Goal: Task Accomplishment & Management: Complete application form

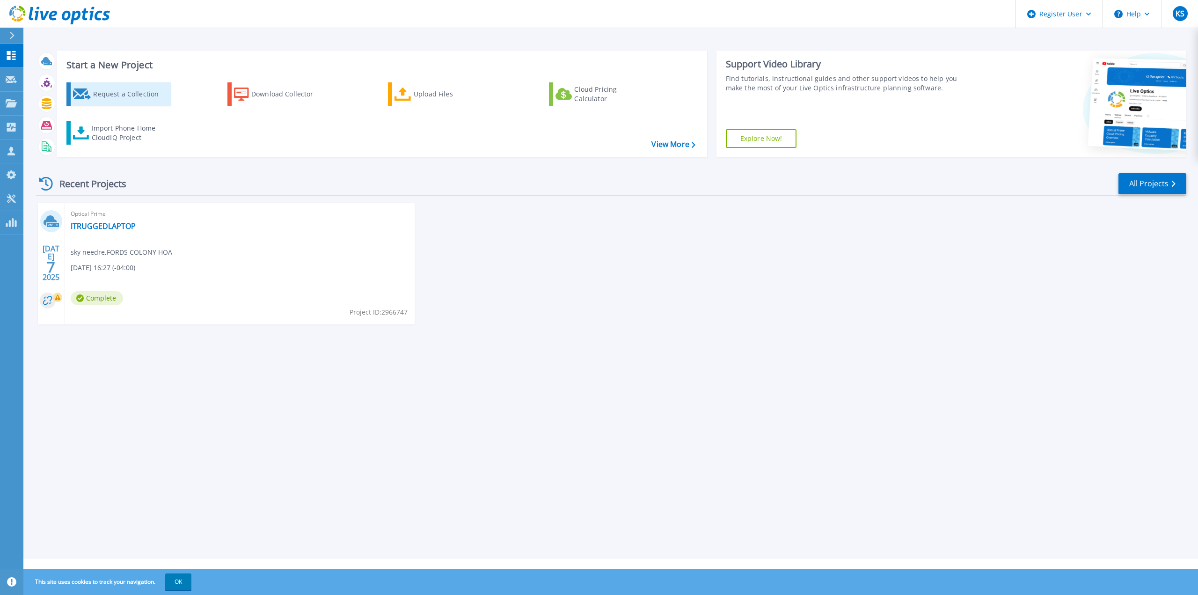
click at [123, 97] on div "Request a Collection" at bounding box center [130, 94] width 75 height 19
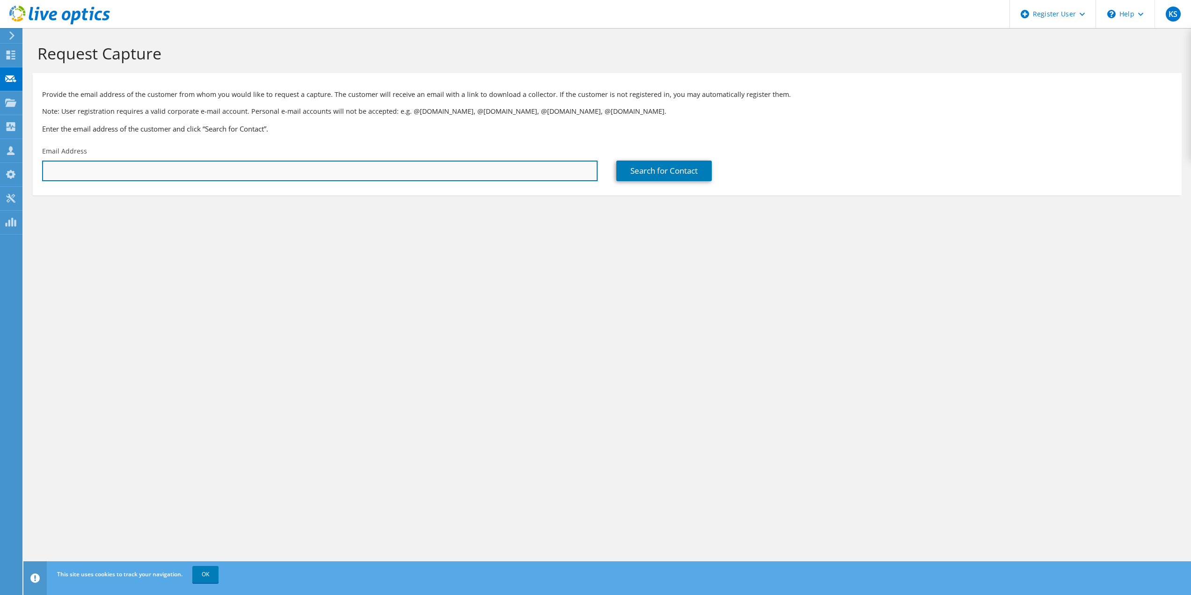
drag, startPoint x: 207, startPoint y: 165, endPoint x: 216, endPoint y: 170, distance: 10.7
click at [207, 165] on input "text" at bounding box center [320, 171] width 556 height 21
click at [155, 167] on input "text" at bounding box center [320, 171] width 556 height 21
paste input ""wible@casesabatini.com" <wible@casesabatini.com>"
click at [252, 169] on input ""wible@casesabatini.com" <wible@casesabatini.com>" at bounding box center [320, 171] width 556 height 21
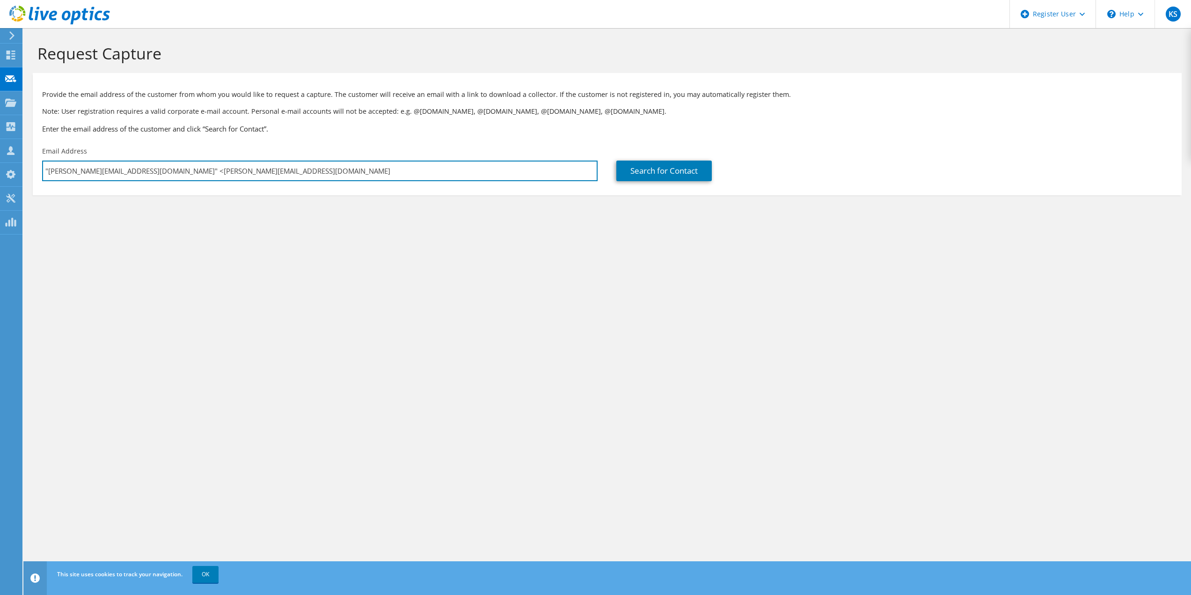
drag, startPoint x: 139, startPoint y: 173, endPoint x: -29, endPoint y: 173, distance: 168.0
click at [0, 173] on html "KS Dell User Keaton Steuben Keaton.Steuben@dell.com Dell My Profile Log Out \n …" at bounding box center [595, 297] width 1191 height 595
type input "wible@casesabatini.com"
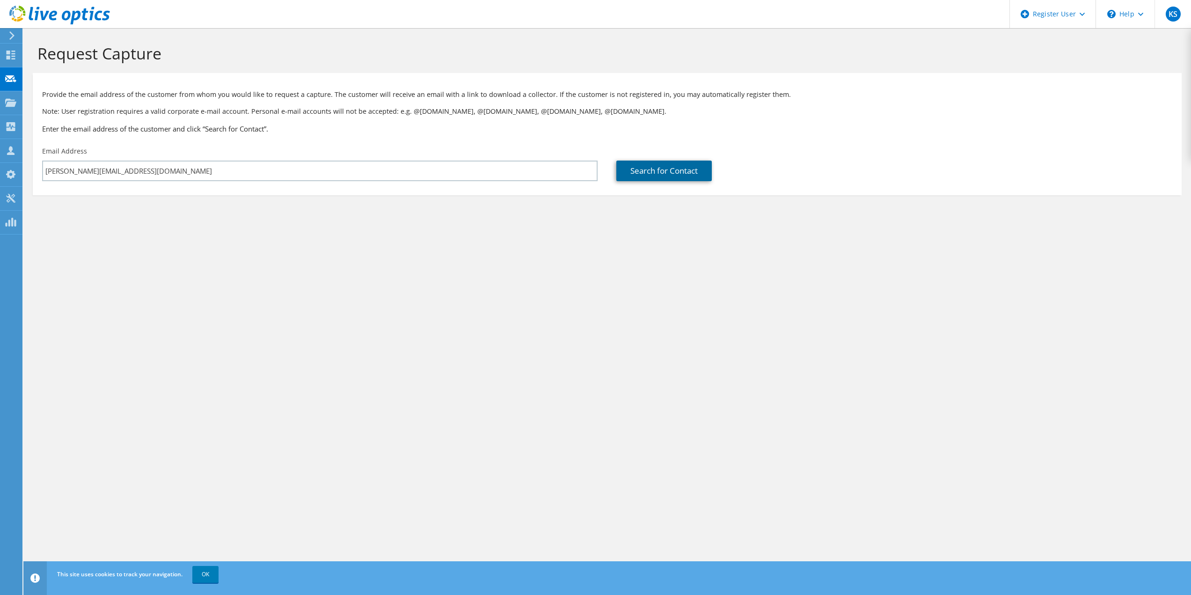
click at [670, 176] on link "Search for Contact" at bounding box center [663, 171] width 95 height 21
type input "KUSLER MASONRY"
type input "David"
type input "Wible"
type input "United States"
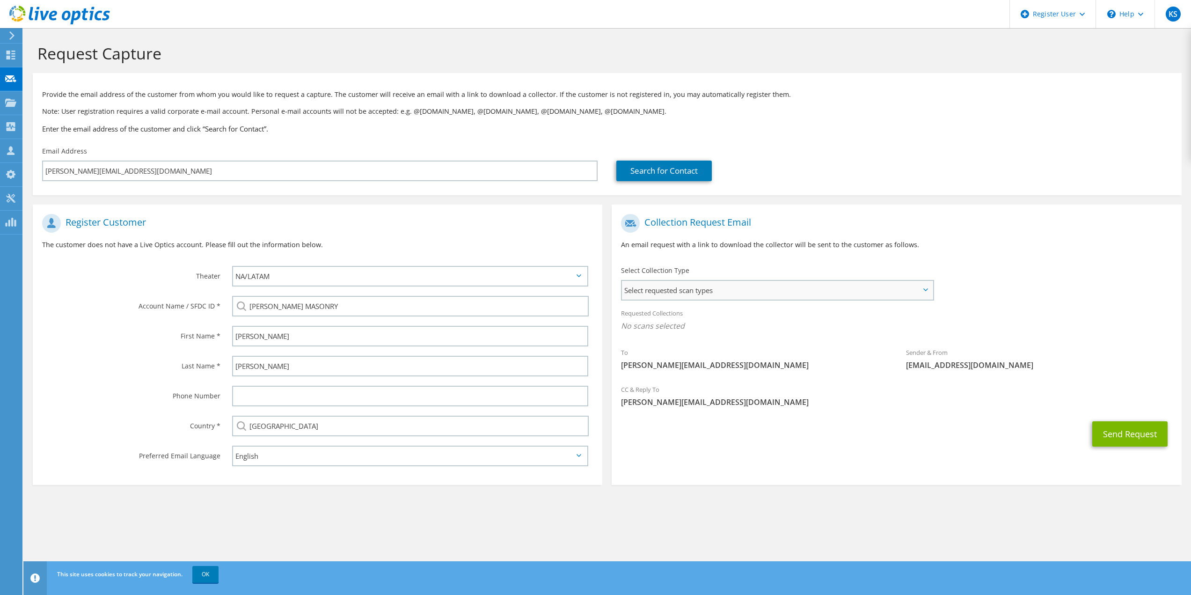
click at [755, 287] on span "Select requested scan types" at bounding box center [777, 290] width 310 height 19
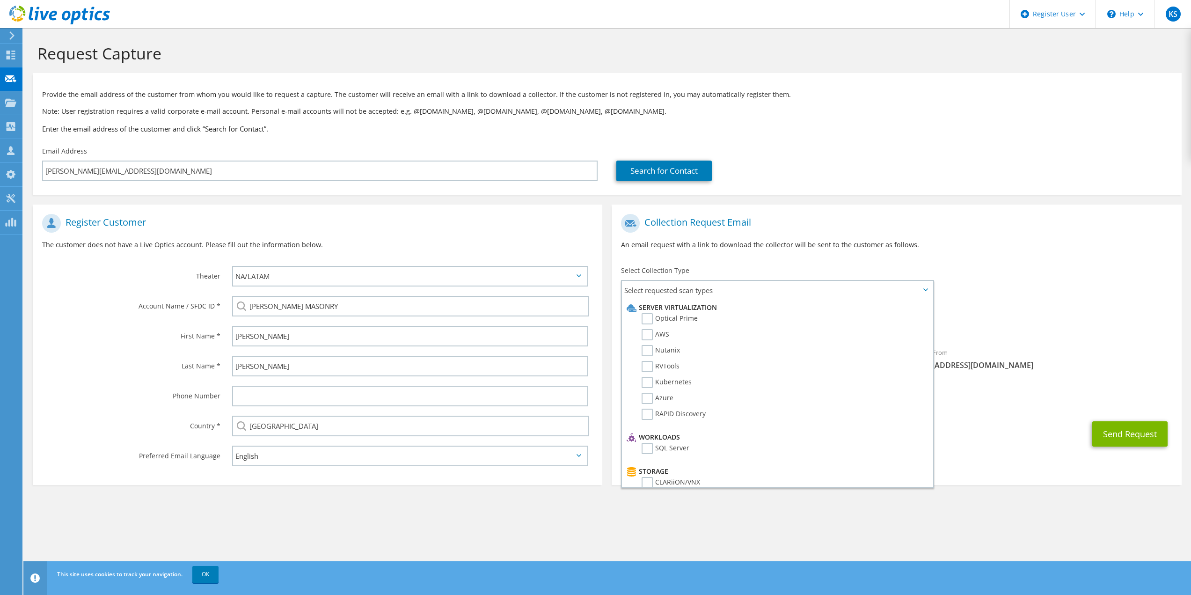
click at [1054, 275] on div "To wible@casesabatini.com Sender & From liveoptics@liveoptics.com" at bounding box center [897, 294] width 570 height 170
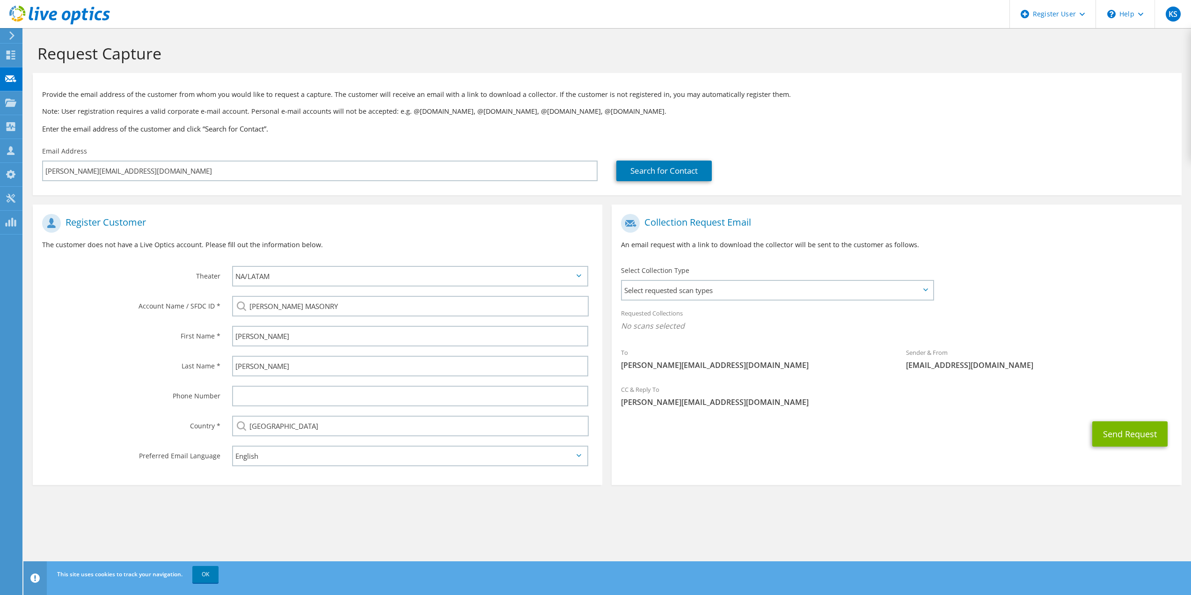
click at [845, 302] on div "Select Collection Type Select requested scan types Server Virtualization Optica…" at bounding box center [778, 282] width 332 height 42
click at [858, 293] on span "Select requested scan types" at bounding box center [777, 290] width 310 height 19
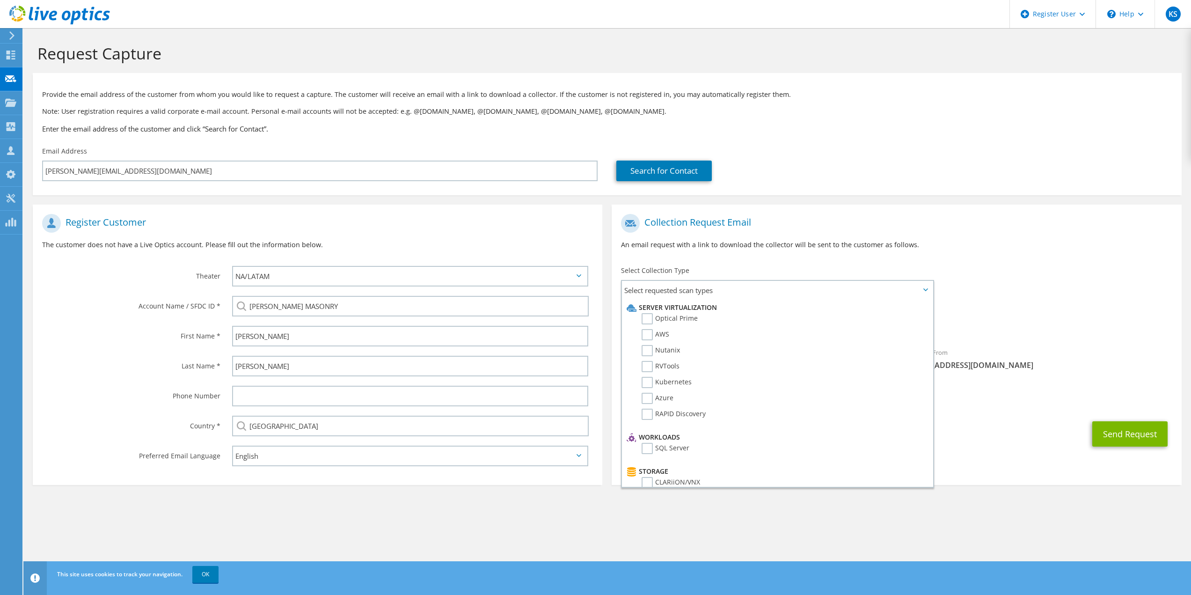
click at [912, 252] on div "Collection Request Email An email request with a link to download the collector…" at bounding box center [897, 235] width 570 height 52
